Goal: Information Seeking & Learning: Understand process/instructions

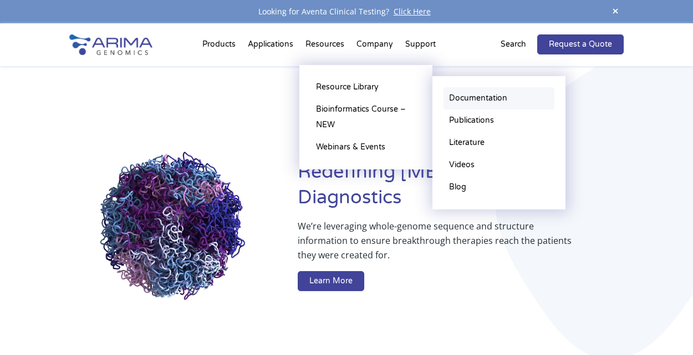
click at [461, 95] on link "Documentation" at bounding box center [499, 98] width 111 height 22
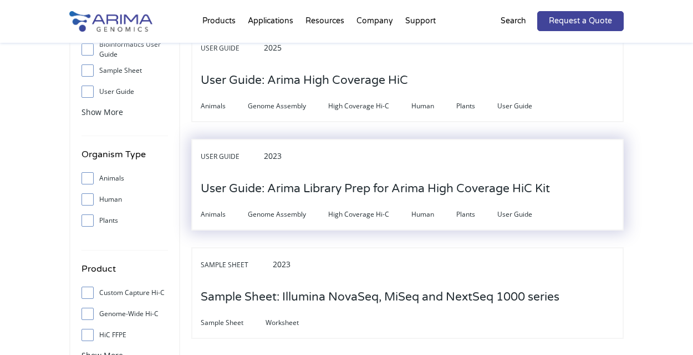
scroll to position [266, 0]
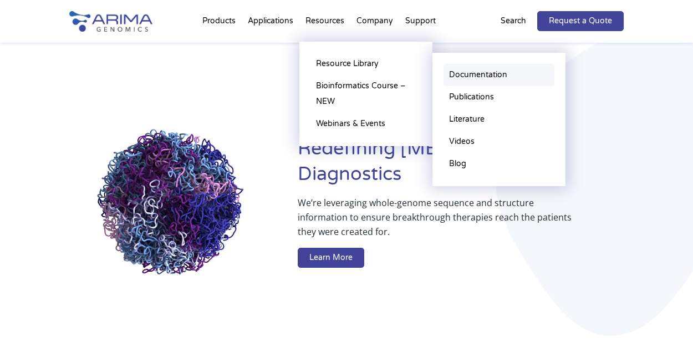
click at [452, 73] on link "Documentation" at bounding box center [499, 75] width 111 height 22
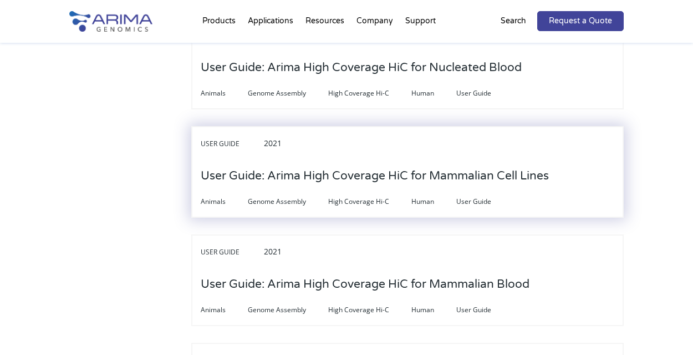
scroll to position [3462, 0]
